Goal: Information Seeking & Learning: Learn about a topic

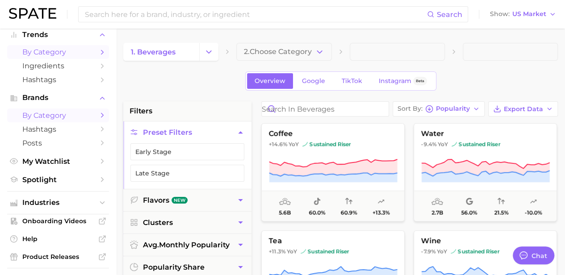
scroll to position [67, 0]
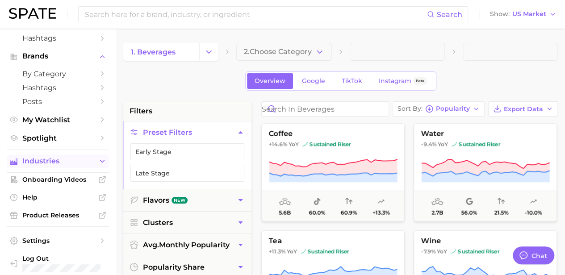
click at [98, 161] on icon "Sidebar" at bounding box center [102, 161] width 8 height 8
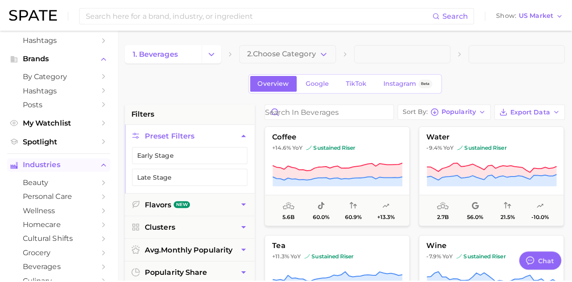
scroll to position [115, 0]
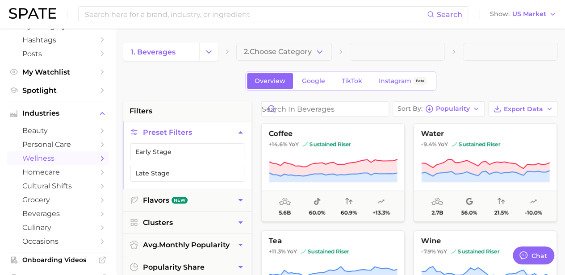
click at [98, 157] on icon "Sidebar" at bounding box center [102, 159] width 8 height 8
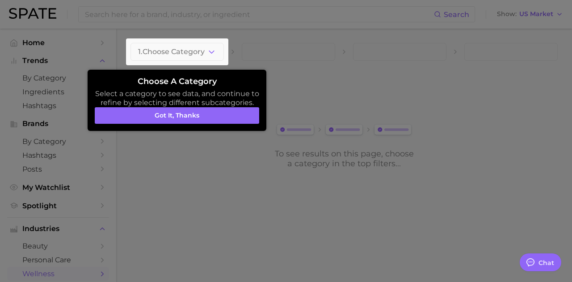
click at [209, 60] on div at bounding box center [177, 51] width 102 height 27
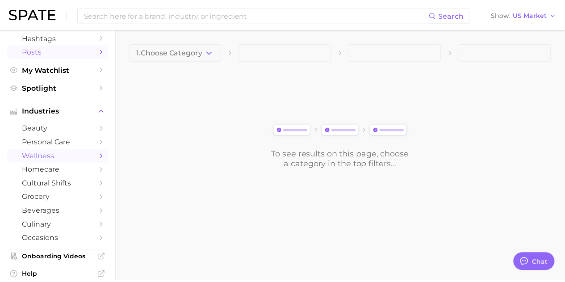
scroll to position [119, 0]
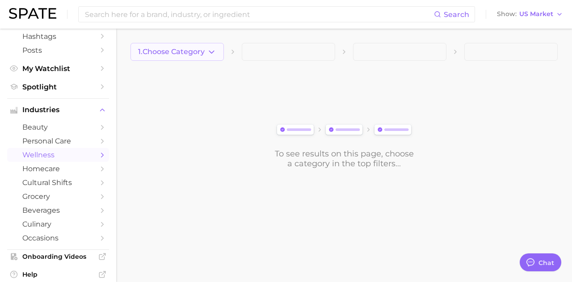
click at [212, 48] on icon "button" at bounding box center [211, 51] width 9 height 9
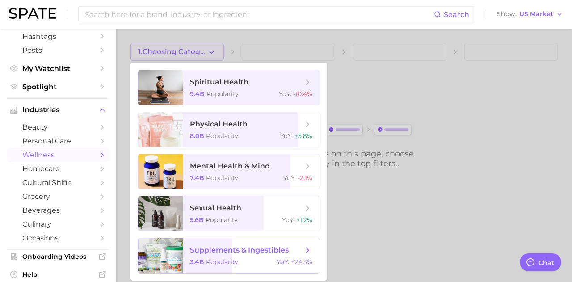
click at [251, 250] on span "supplements & ingestibles" at bounding box center [239, 250] width 99 height 8
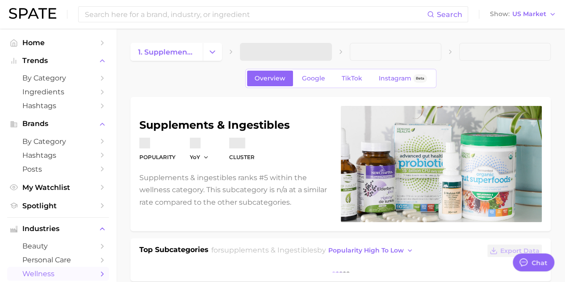
type textarea "x"
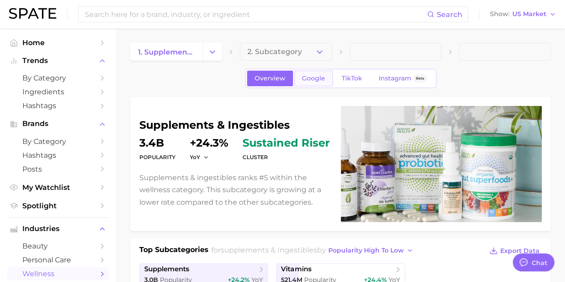
click at [307, 73] on link "Google" at bounding box center [313, 79] width 38 height 16
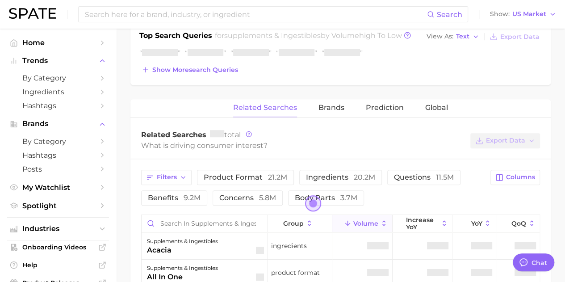
scroll to position [371, 0]
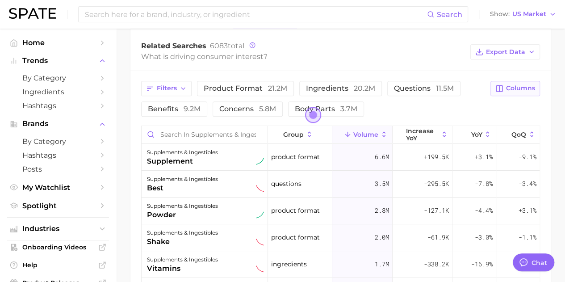
click at [513, 85] on span "Columns" at bounding box center [520, 88] width 29 height 8
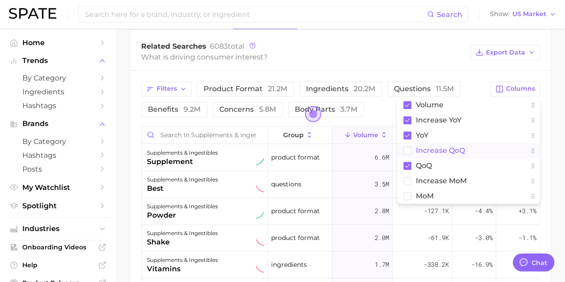
scroll to position [376, 0]
click at [411, 146] on button "increase QoQ" at bounding box center [468, 149] width 143 height 15
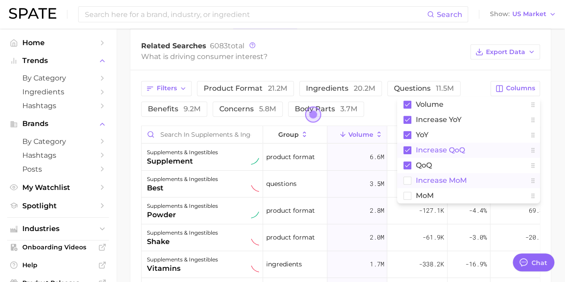
click at [409, 176] on rect at bounding box center [408, 180] width 8 height 8
click at [407, 192] on rect at bounding box center [408, 196] width 8 height 8
click at [392, 61] on div "Related Searches 6083 total What is driving consumer interest? Export Data" at bounding box center [340, 52] width 420 height 36
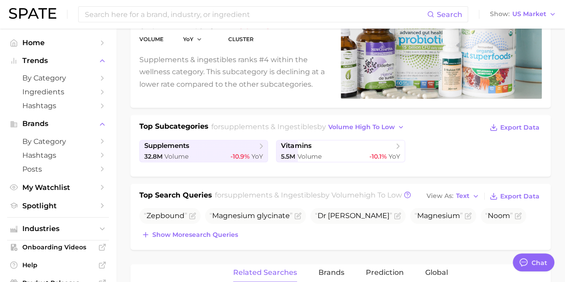
scroll to position [0, 0]
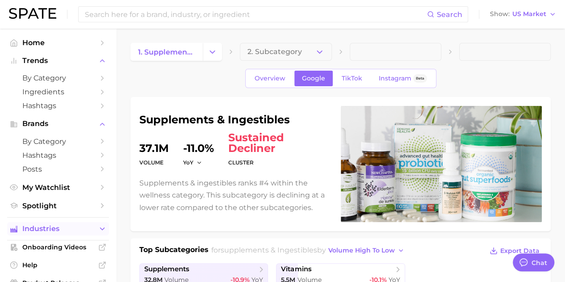
click at [76, 225] on button "Industries" at bounding box center [58, 228] width 102 height 13
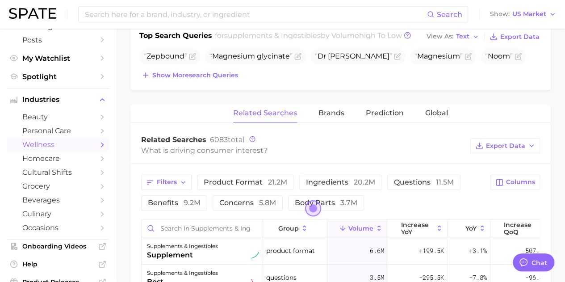
scroll to position [284, 0]
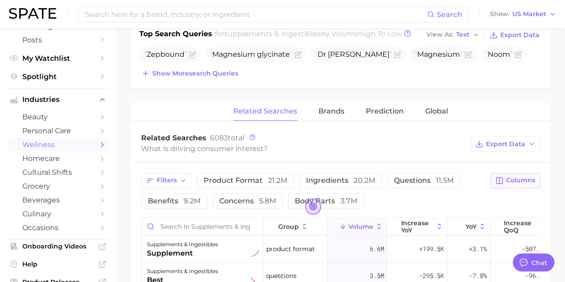
click at [506, 176] on span "Columns" at bounding box center [520, 180] width 29 height 8
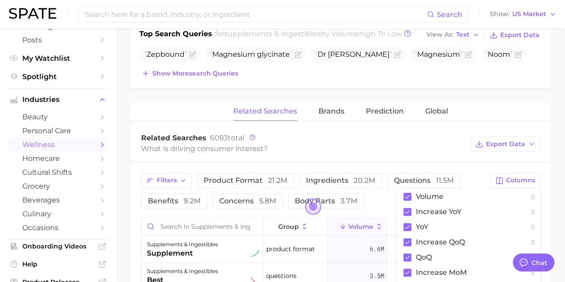
click at [420, 148] on div "What is driving consumer interest?" at bounding box center [303, 148] width 325 height 12
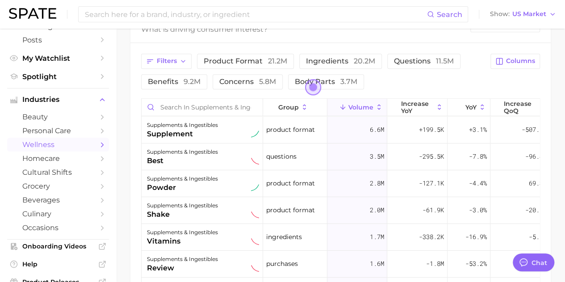
scroll to position [404, 0]
click at [308, 88] on span "Open the dialog" at bounding box center [313, 87] width 16 height 16
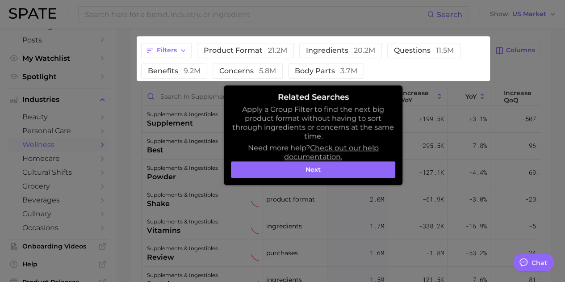
scroll to position [415, 0]
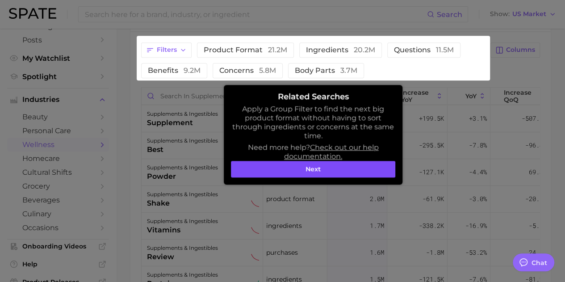
click at [380, 172] on button "Next" at bounding box center [313, 169] width 164 height 17
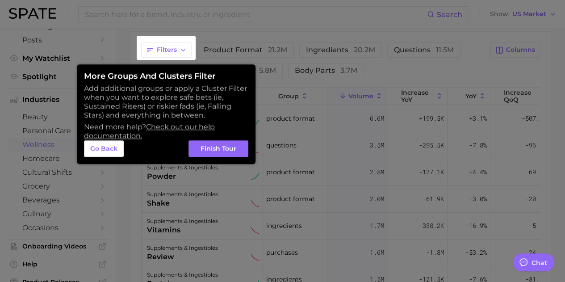
scroll to position [393, 0]
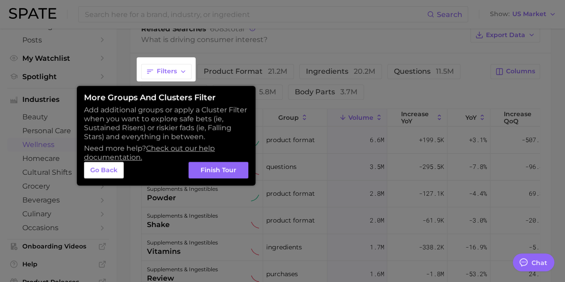
click at [387, 75] on div at bounding box center [282, 25] width 565 height 837
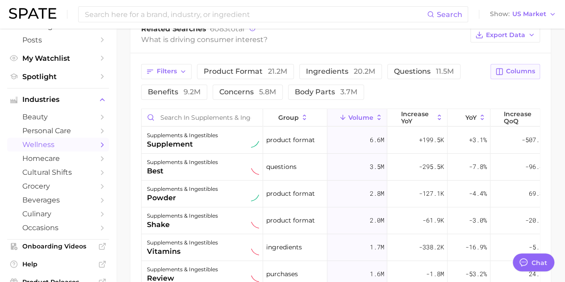
click at [513, 72] on span "Columns" at bounding box center [520, 71] width 29 height 8
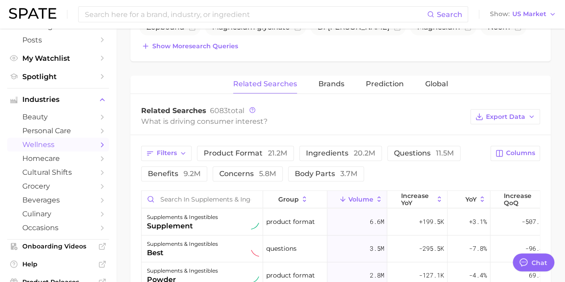
scroll to position [312, 0]
click at [503, 109] on button "Export Data" at bounding box center [505, 116] width 70 height 15
click at [495, 133] on span "Table Data CSV" at bounding box center [481, 133] width 49 height 8
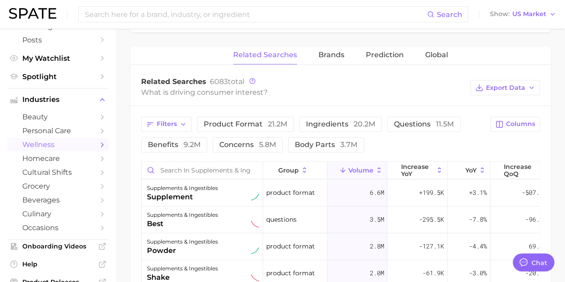
scroll to position [304, 0]
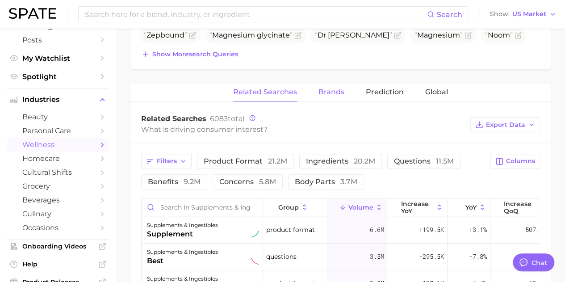
click at [328, 88] on span "Brands" at bounding box center [331, 92] width 26 height 8
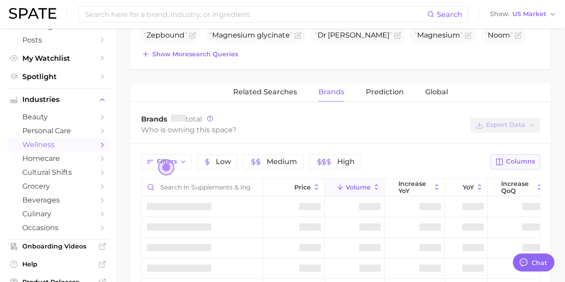
click at [511, 160] on span "Columns" at bounding box center [520, 162] width 29 height 8
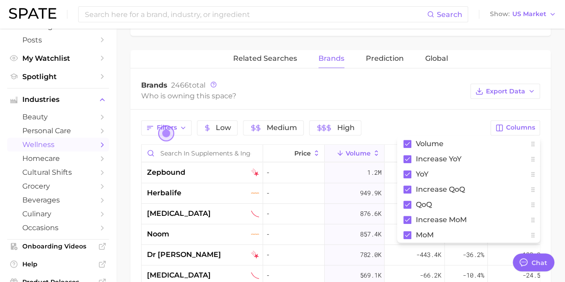
scroll to position [337, 0]
click at [389, 94] on div "Who is owning this space?" at bounding box center [303, 96] width 325 height 12
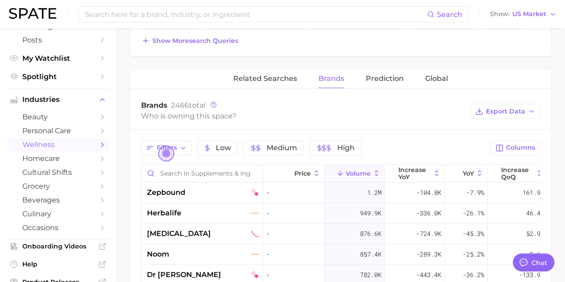
scroll to position [318, 0]
click at [515, 145] on span "Columns" at bounding box center [520, 147] width 29 height 8
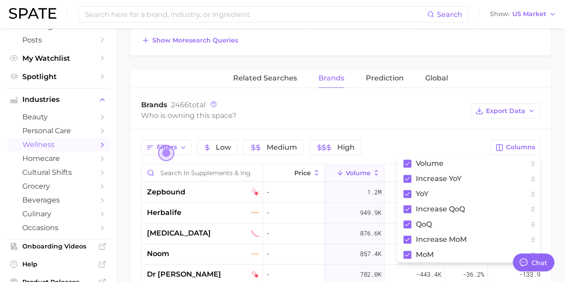
click at [418, 120] on div "Brands 2466 total Who is owning this space? Export Data" at bounding box center [340, 111] width 420 height 36
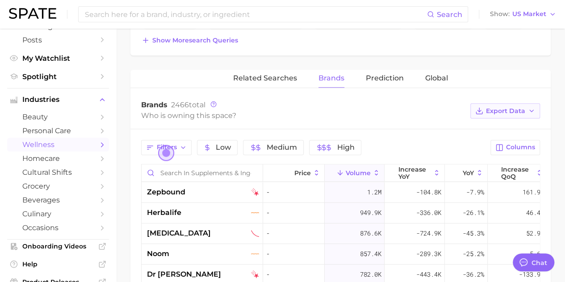
click at [489, 109] on span "Export Data" at bounding box center [505, 111] width 39 height 8
click at [484, 120] on button "Table Data CSV" at bounding box center [491, 127] width 98 height 16
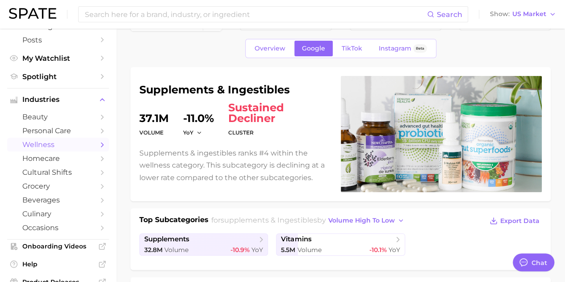
scroll to position [0, 0]
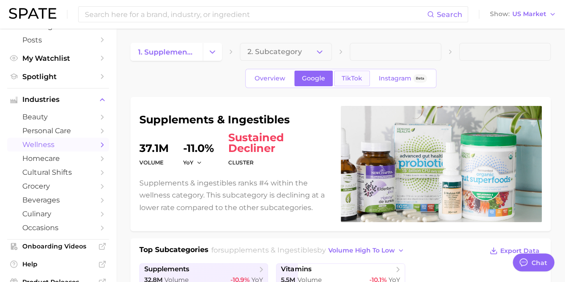
click at [350, 75] on span "TikTok" at bounding box center [352, 79] width 21 height 8
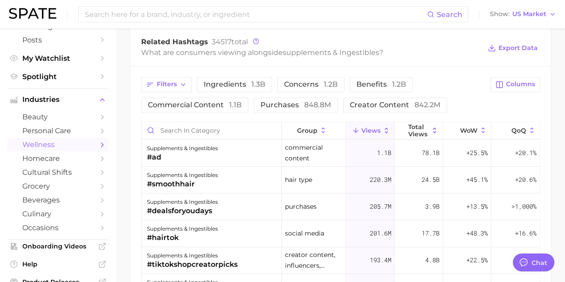
scroll to position [637, 0]
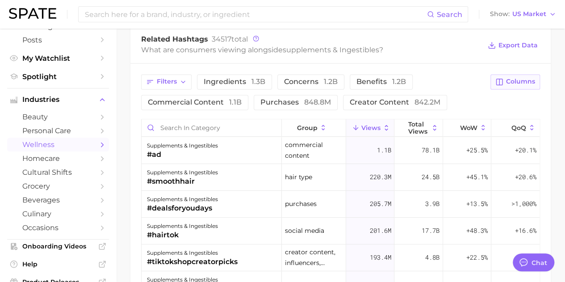
click at [512, 80] on span "Columns" at bounding box center [520, 82] width 29 height 8
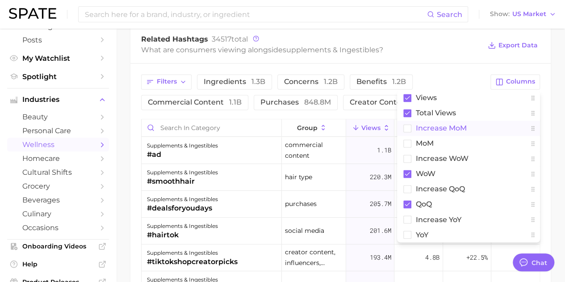
click at [407, 125] on rect at bounding box center [408, 128] width 8 height 8
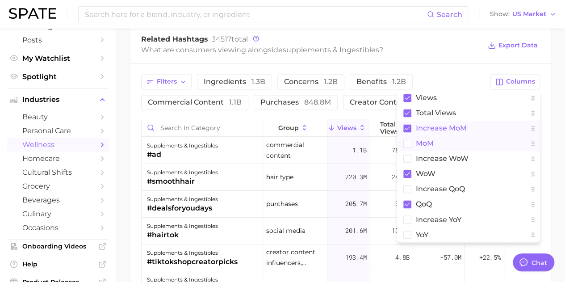
click at [407, 140] on rect at bounding box center [408, 143] width 8 height 8
click at [407, 155] on icon at bounding box center [407, 159] width 8 height 8
click at [405, 189] on rect at bounding box center [408, 189] width 8 height 8
click at [407, 212] on button "increase YoY" at bounding box center [468, 219] width 143 height 15
click at [408, 234] on rect at bounding box center [408, 234] width 8 height 8
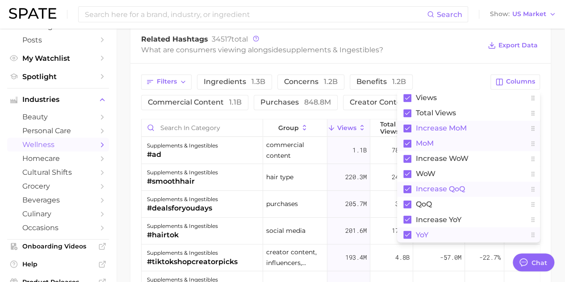
click at [422, 36] on div "Related Hashtags 34517 total" at bounding box center [311, 39] width 340 height 9
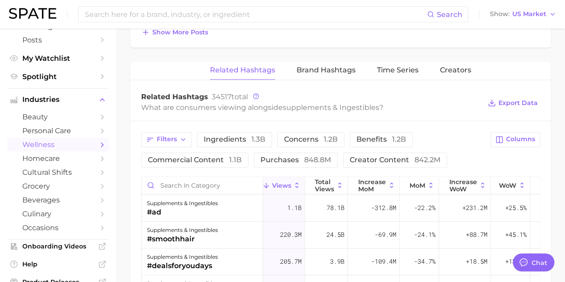
scroll to position [581, 0]
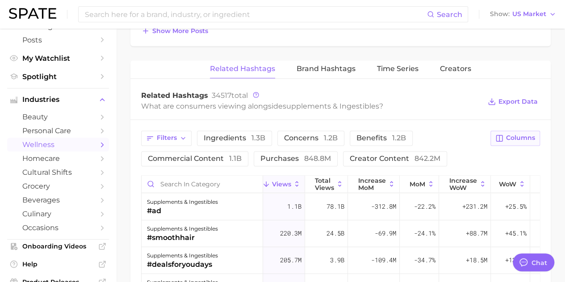
click at [508, 138] on span "Columns" at bounding box center [520, 138] width 29 height 8
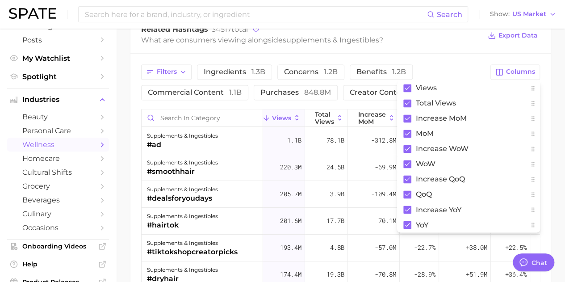
scroll to position [647, 0]
click at [451, 60] on div "Filters ingredients 1.3b concerns 1.2b benefits 1.2b commercial content 1.1b pu…" at bounding box center [340, 227] width 420 height 348
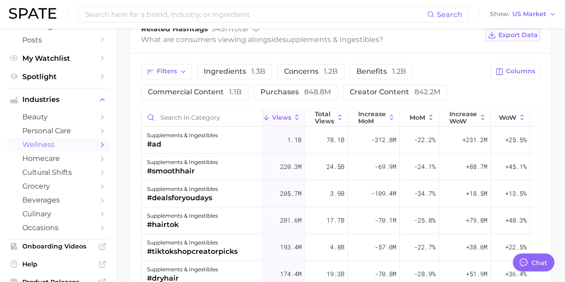
click at [506, 37] on button "Export Data" at bounding box center [512, 35] width 54 height 13
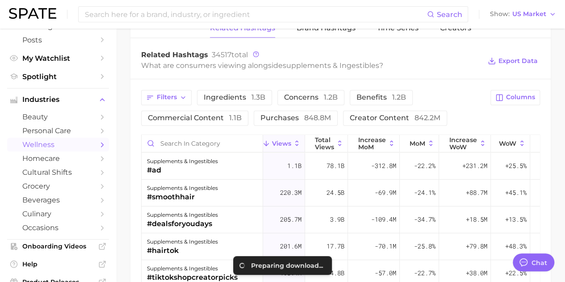
scroll to position [618, 0]
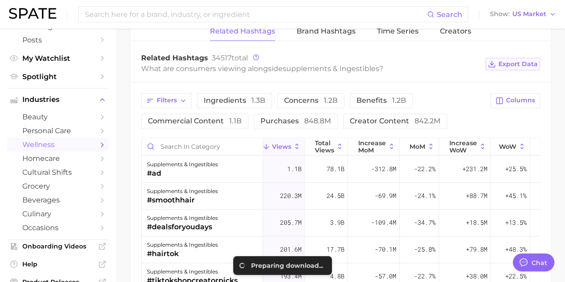
click at [505, 60] on span "Export Data" at bounding box center [517, 64] width 39 height 8
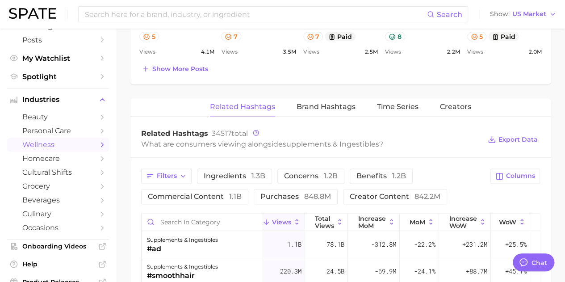
scroll to position [543, 0]
click at [330, 99] on button "Brand Hashtags" at bounding box center [326, 106] width 59 height 17
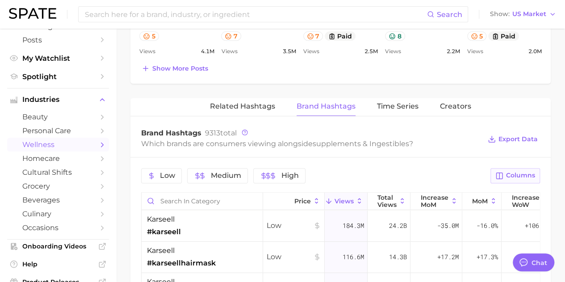
click at [517, 175] on span "Columns" at bounding box center [520, 176] width 29 height 8
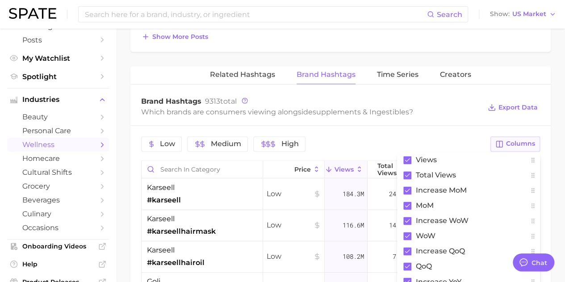
scroll to position [568, 0]
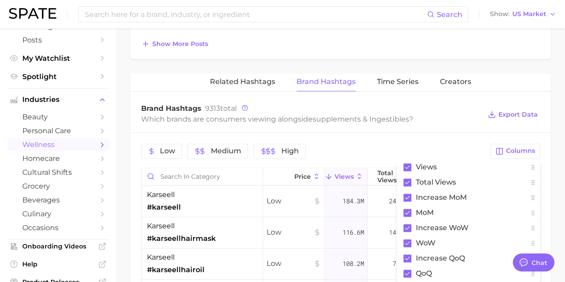
click at [438, 98] on div "Brand Hashtags 9313 total Which brands are consumers viewing alongside suppleme…" at bounding box center [340, 115] width 420 height 36
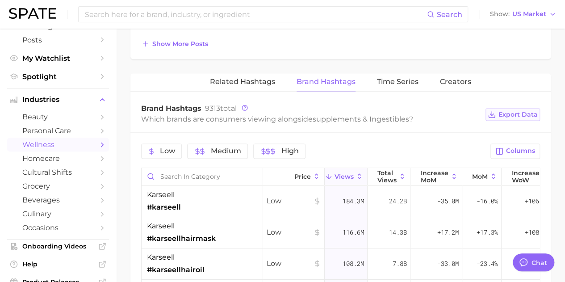
click at [509, 108] on button "Export Data" at bounding box center [512, 114] width 54 height 13
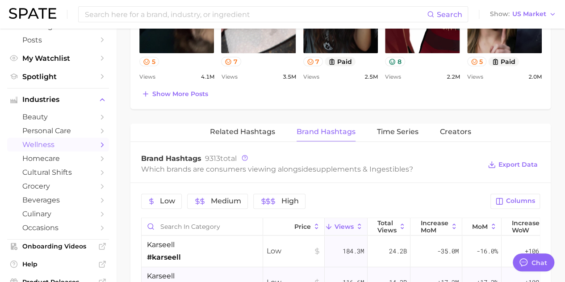
scroll to position [518, 0]
click at [449, 128] on span "Creators" at bounding box center [455, 131] width 31 height 8
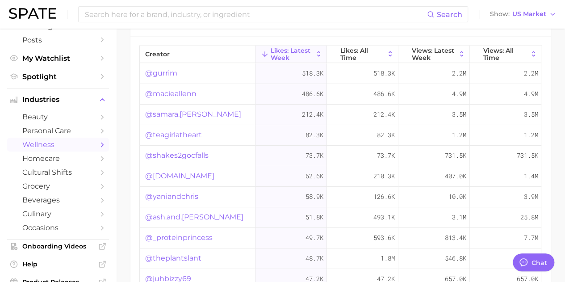
scroll to position [569, 0]
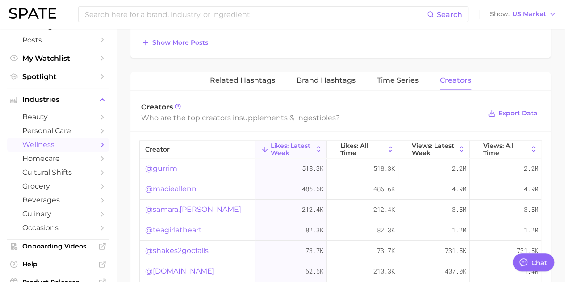
drag, startPoint x: 510, startPoint y: 109, endPoint x: 476, endPoint y: 54, distance: 65.2
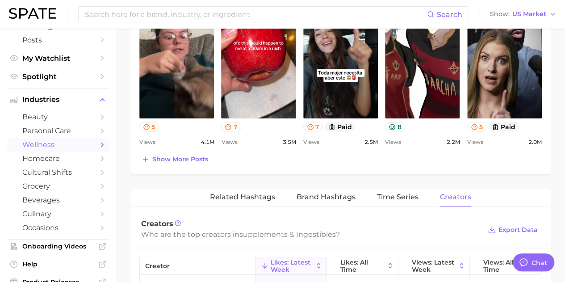
scroll to position [537, 0]
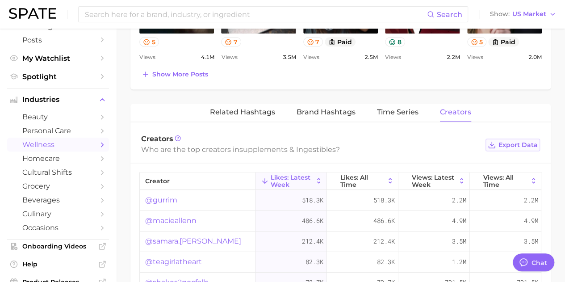
click at [506, 138] on button "Export Data" at bounding box center [512, 144] width 54 height 13
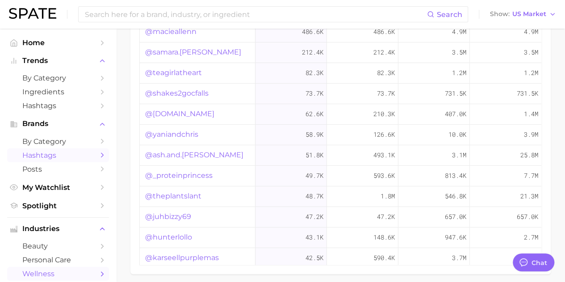
scroll to position [6, 0]
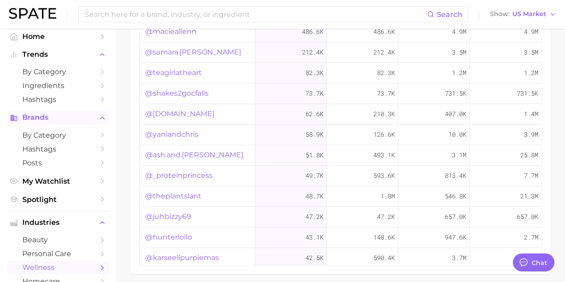
click at [61, 117] on span "Brands" at bounding box center [57, 117] width 71 height 8
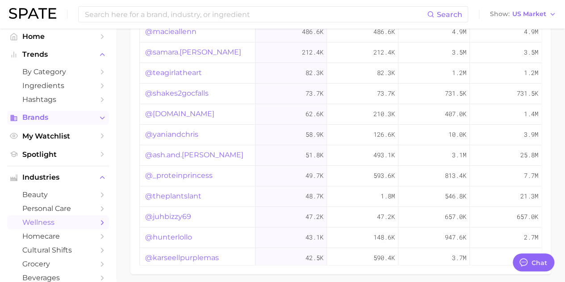
click at [61, 117] on span "Brands" at bounding box center [57, 117] width 71 height 8
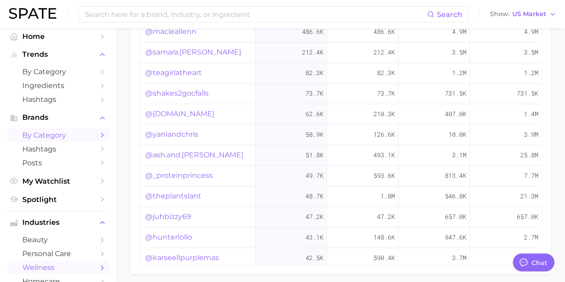
click at [98, 136] on icon "Sidebar" at bounding box center [102, 135] width 8 height 8
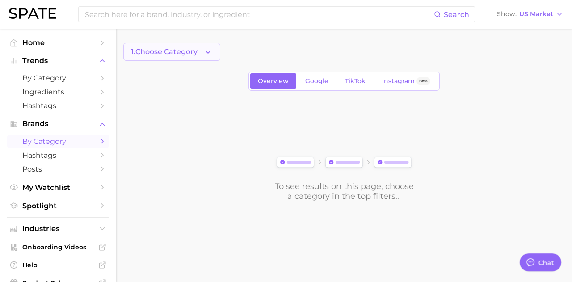
click at [203, 52] on button "1. Choose Category" at bounding box center [171, 52] width 97 height 18
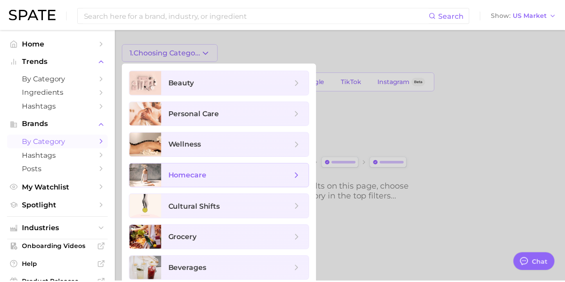
scroll to position [66, 0]
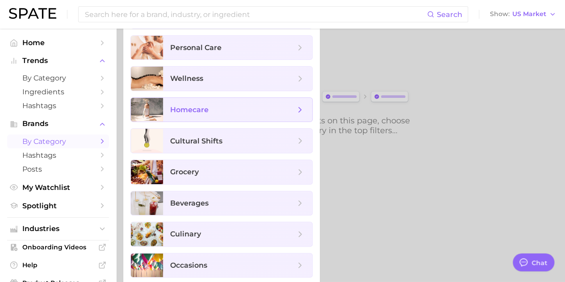
click at [382, 210] on div at bounding box center [282, 141] width 565 height 282
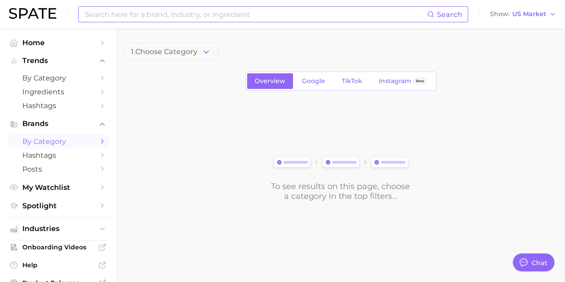
click at [159, 15] on input at bounding box center [255, 14] width 343 height 15
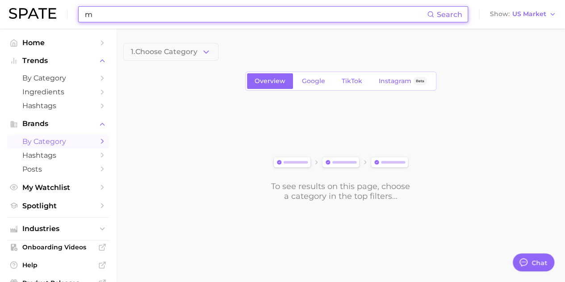
scroll to position [0, 0]
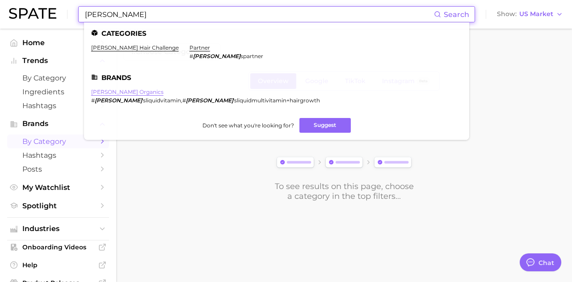
type input "[PERSON_NAME]"
click at [122, 89] on link "[PERSON_NAME] organics" at bounding box center [127, 91] width 72 height 7
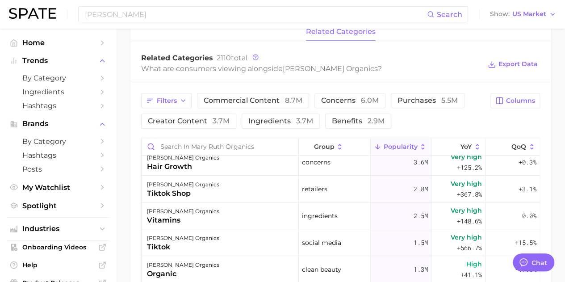
scroll to position [8, 0]
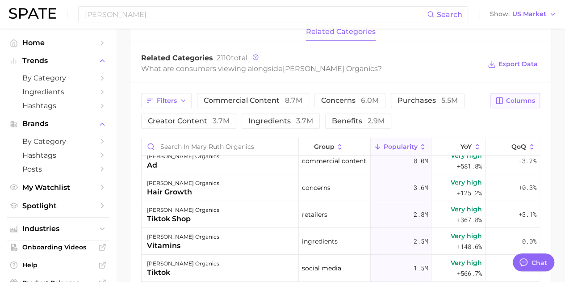
click at [513, 100] on span "Columns" at bounding box center [520, 101] width 29 height 8
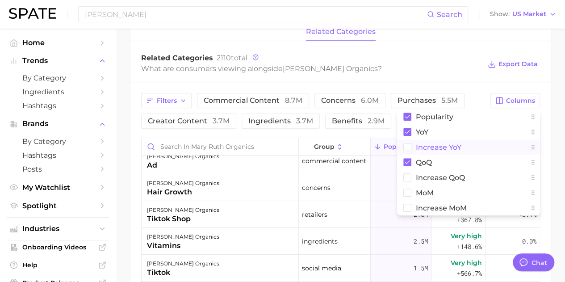
click at [409, 144] on rect at bounding box center [408, 147] width 8 height 8
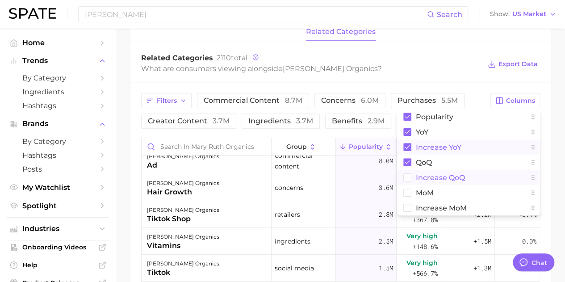
click at [410, 176] on rect at bounding box center [408, 178] width 8 height 8
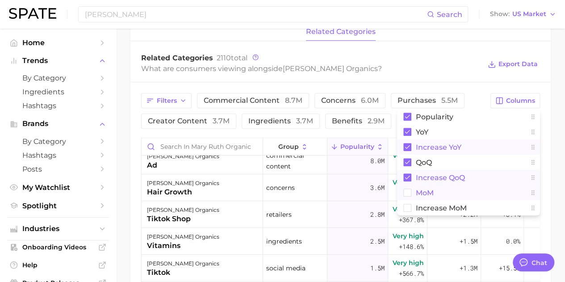
click at [407, 189] on rect at bounding box center [408, 193] width 8 height 8
click at [407, 206] on rect at bounding box center [408, 208] width 8 height 8
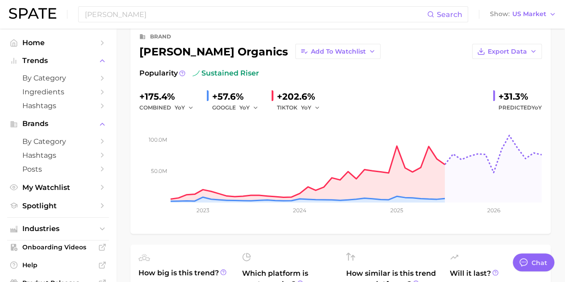
scroll to position [60, 0]
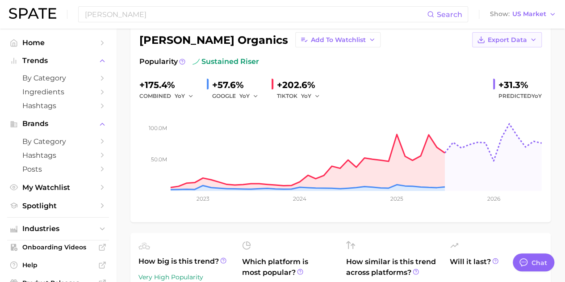
click at [518, 42] on span "Export Data" at bounding box center [507, 40] width 39 height 8
click at [474, 70] on span "Time Series Image" at bounding box center [489, 73] width 60 height 8
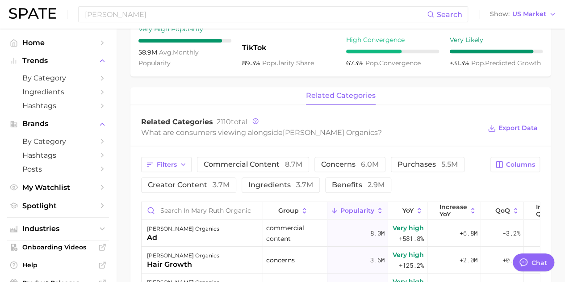
scroll to position [309, 0]
click at [507, 164] on span "Columns" at bounding box center [520, 164] width 29 height 8
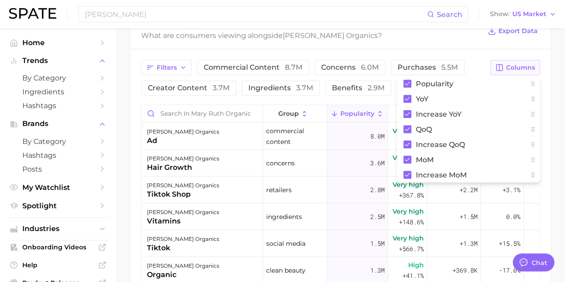
scroll to position [310, 0]
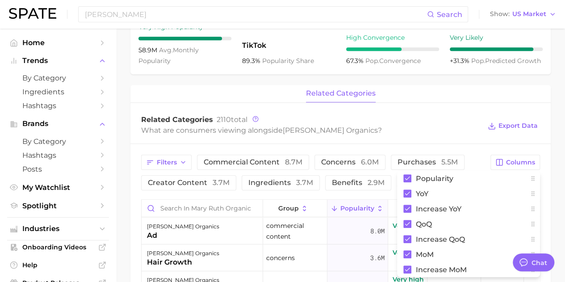
click at [439, 118] on div "Related Categories 2110 total" at bounding box center [311, 119] width 340 height 9
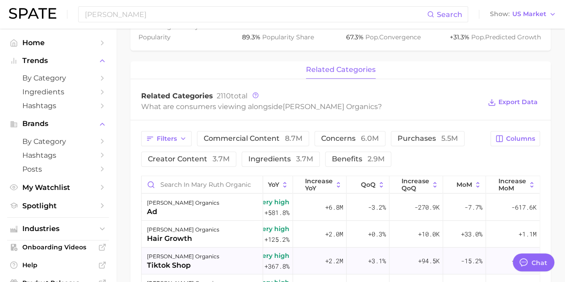
scroll to position [0, 0]
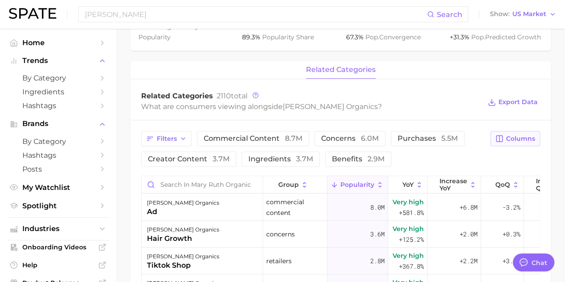
click at [519, 144] on button "Columns" at bounding box center [515, 138] width 50 height 15
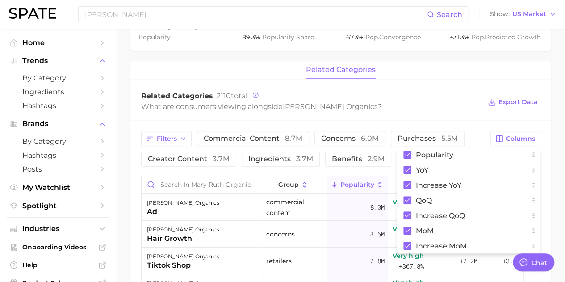
click at [430, 94] on div "Related Categories 2110 total" at bounding box center [311, 96] width 340 height 9
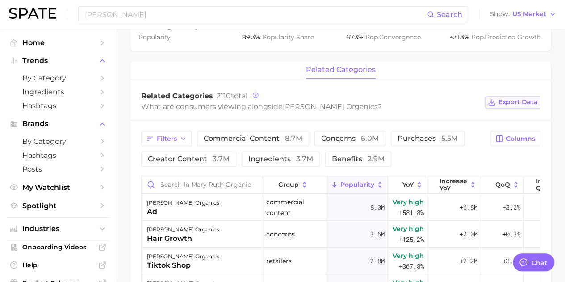
click at [515, 104] on span "Export Data" at bounding box center [517, 102] width 39 height 8
click at [188, 68] on div "related categories" at bounding box center [340, 70] width 420 height 18
